Goal: Transaction & Acquisition: Book appointment/travel/reservation

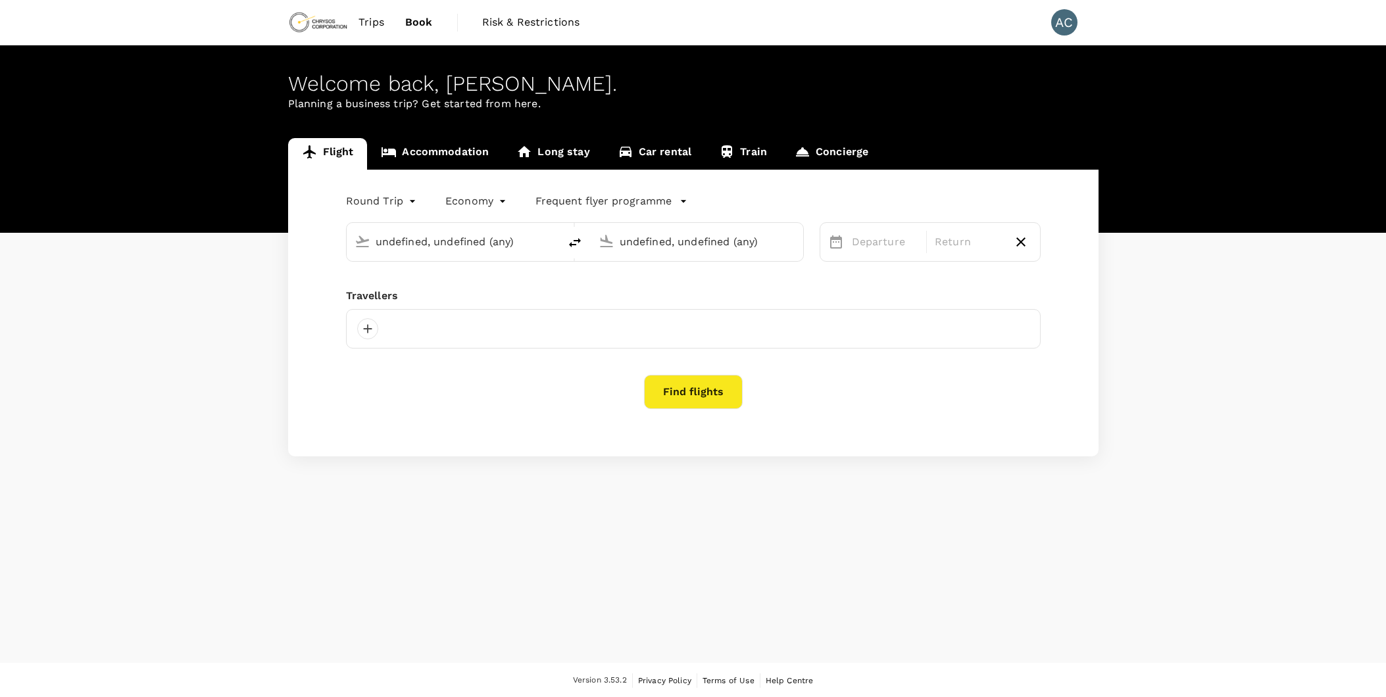
type input "Lubumbashi, [GEOGRAPHIC_DATA] (any)"
type input "Entebbe Intl (EBB)"
type input "Lubumbashi, [GEOGRAPHIC_DATA] (any)"
type input "Entebbe Intl (EBB)"
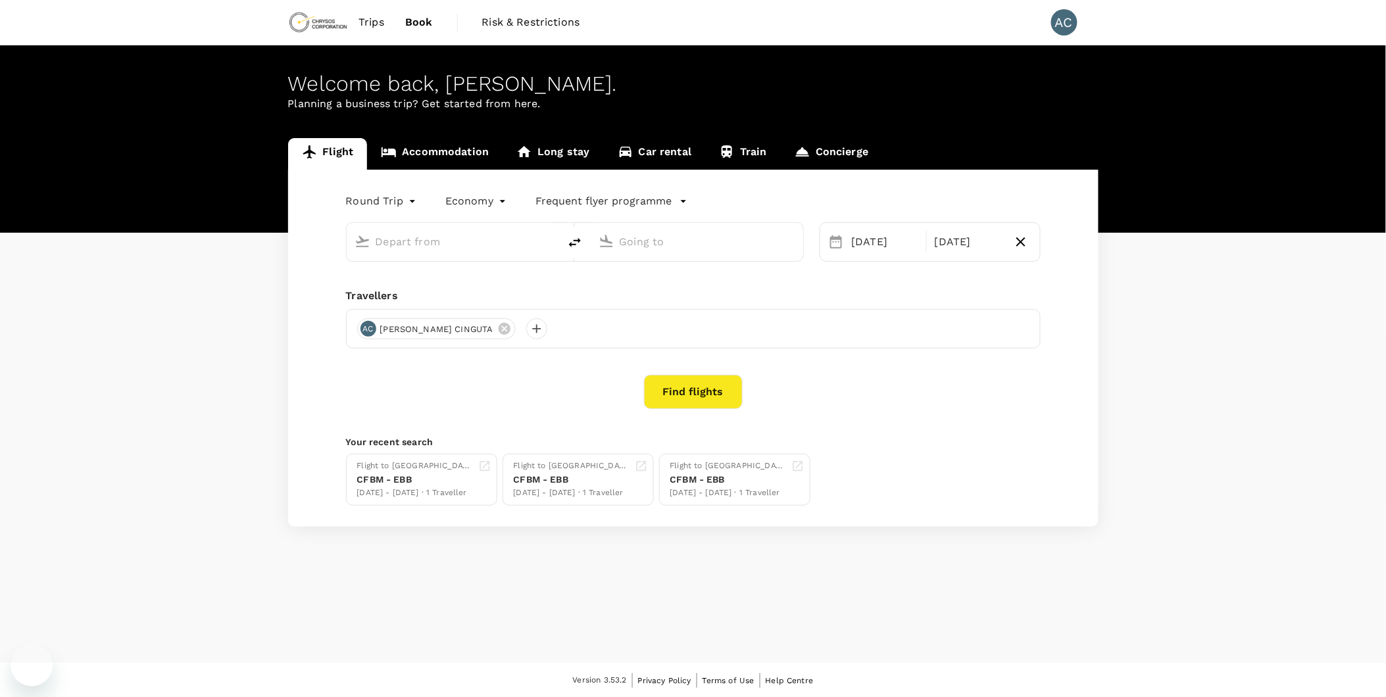
type input "Lubumbashi, [GEOGRAPHIC_DATA] (any)"
type input "Entebbe Intl (EBB)"
